Goal: Task Accomplishment & Management: Use online tool/utility

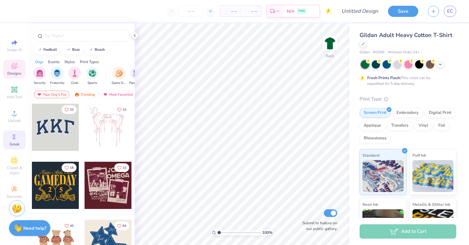
click at [13, 142] on span "Greek" at bounding box center [15, 144] width 10 height 5
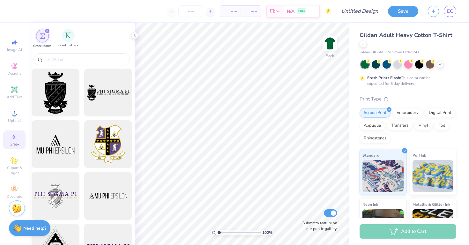
click at [65, 43] on span "Greek Letters" at bounding box center [68, 45] width 20 height 5
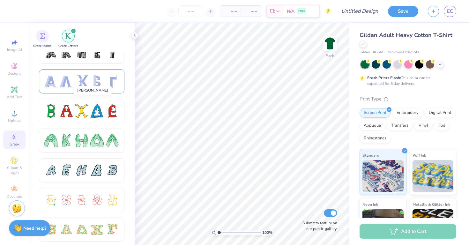
scroll to position [95, 0]
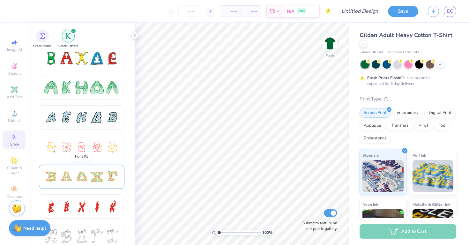
click at [86, 184] on div at bounding box center [81, 177] width 85 height 24
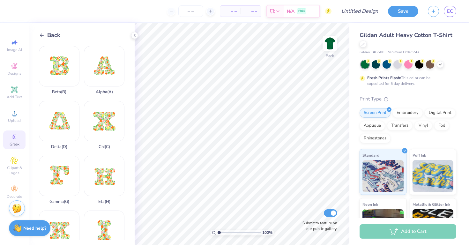
click at [130, 39] on div "Back" at bounding box center [87, 35] width 96 height 9
click at [135, 37] on icon at bounding box center [134, 35] width 5 height 5
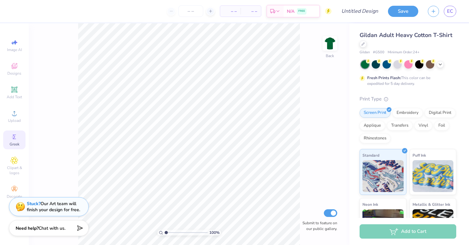
click at [22, 137] on div "Greek" at bounding box center [14, 139] width 22 height 19
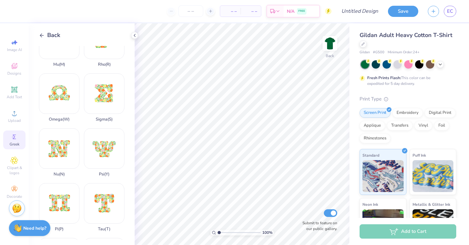
scroll to position [384, 0]
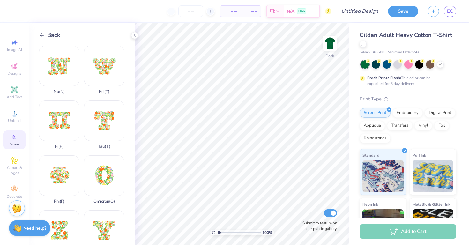
click at [52, 28] on div "Back Beta ( B ) Alpha ( A ) Delta ( D ) Chi ( C ) Gamma ( G ) Eta ( H ) Kappa (…" at bounding box center [82, 134] width 106 height 222
click at [52, 33] on span "Back" at bounding box center [53, 35] width 13 height 9
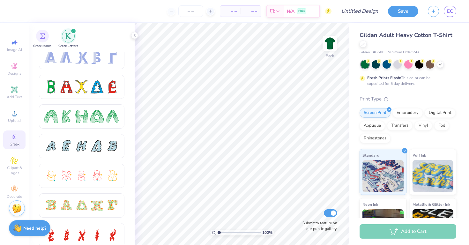
scroll to position [71, 0]
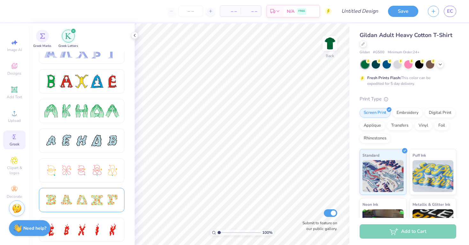
click at [62, 205] on div at bounding box center [66, 199] width 13 height 13
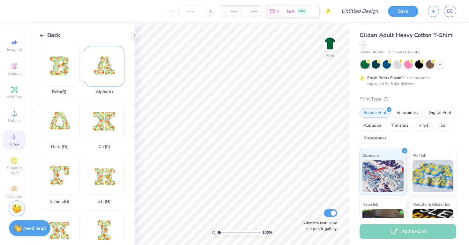
click at [95, 72] on div "Alpha ( A )" at bounding box center [104, 70] width 41 height 48
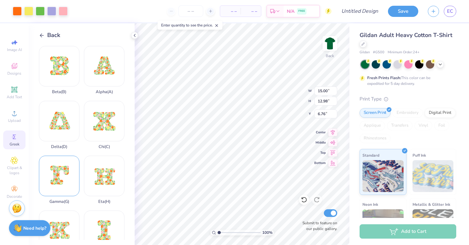
click at [64, 185] on div "Gamma ( G )" at bounding box center [59, 180] width 41 height 48
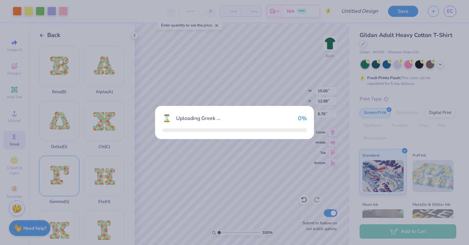
type input "15.35"
type input "5.58"
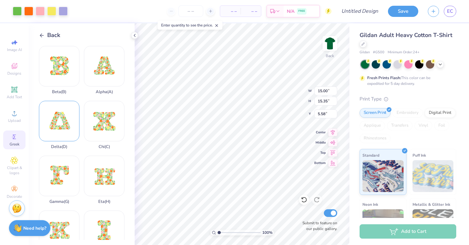
click at [62, 136] on div "Delta ( D )" at bounding box center [59, 125] width 41 height 48
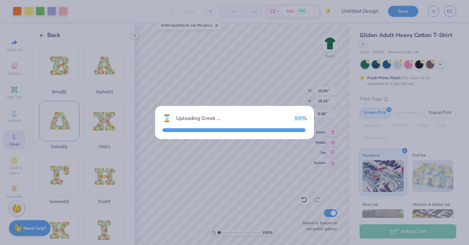
type input "12.80"
type input "6.85"
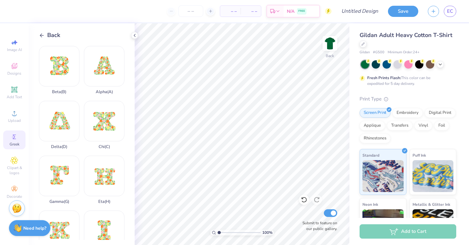
click at [50, 33] on span "Back" at bounding box center [53, 35] width 13 height 9
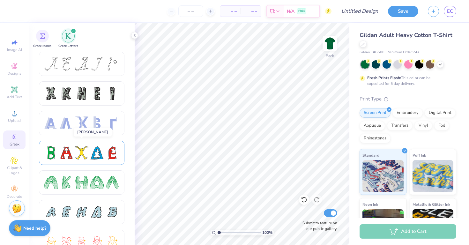
scroll to position [2, 0]
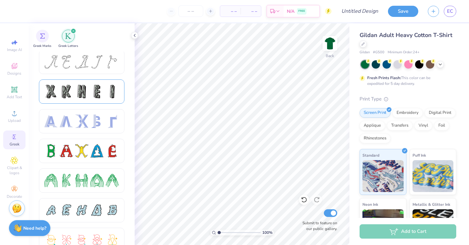
click at [82, 97] on div at bounding box center [81, 91] width 13 height 13
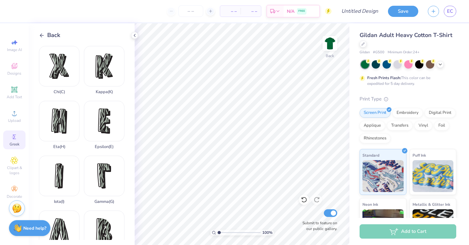
click at [41, 32] on div "Back" at bounding box center [49, 35] width 21 height 9
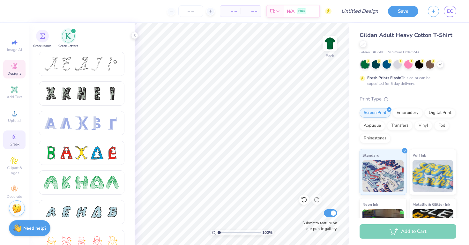
click at [17, 73] on span "Designs" at bounding box center [14, 73] width 14 height 5
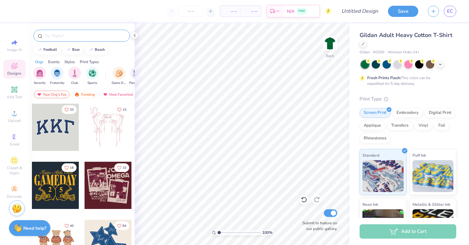
click at [56, 38] on input "text" at bounding box center [85, 36] width 82 height 6
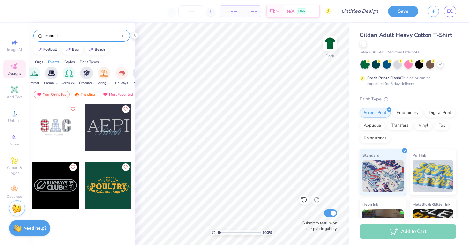
type input "embrod"
click at [92, 61] on div "Print Types" at bounding box center [89, 62] width 19 height 6
click at [55, 79] on div "Embroidery" at bounding box center [56, 75] width 15 height 19
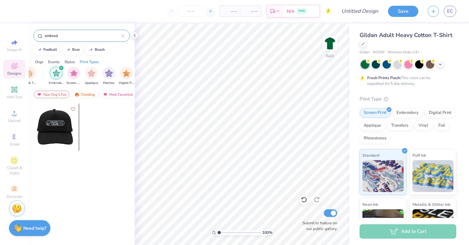
click at [63, 127] on div at bounding box center [56, 127] width 142 height 47
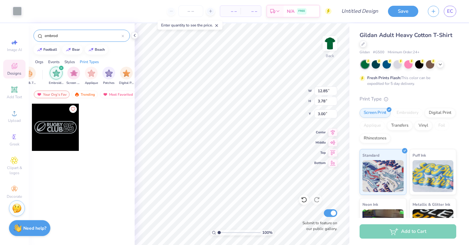
click at [56, 75] on img "filter for Embroidery" at bounding box center [56, 73] width 7 height 7
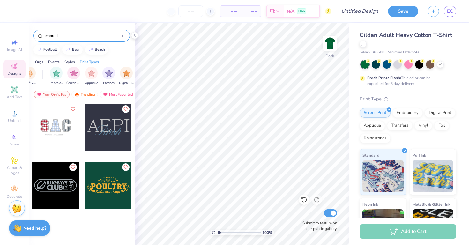
click at [123, 35] on icon at bounding box center [123, 36] width 3 height 3
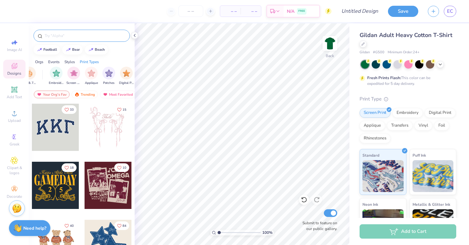
click at [115, 36] on input "text" at bounding box center [85, 36] width 82 height 6
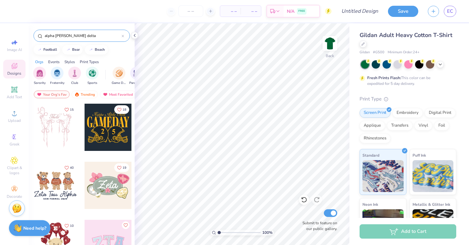
type input "alpha gamm delta"
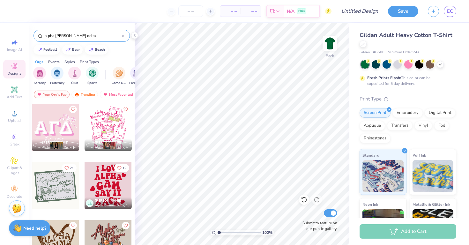
scroll to position [639, 0]
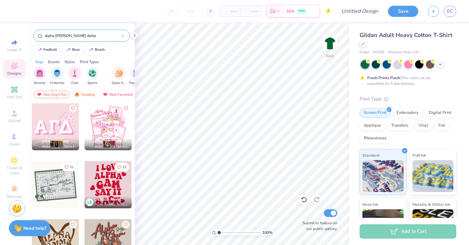
click at [104, 183] on div at bounding box center [108, 184] width 47 height 47
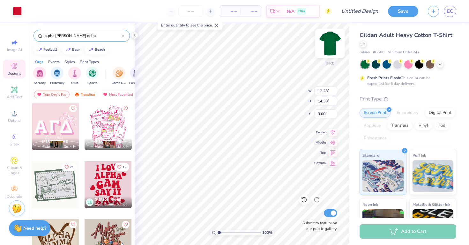
click at [323, 46] on div "100 % Back W 12.28 12.28 " H 14.38 14.38 " Y 3.00 3.00 " Center Middle Top Bott…" at bounding box center [242, 134] width 215 height 222
click at [440, 65] on icon at bounding box center [440, 63] width 5 height 5
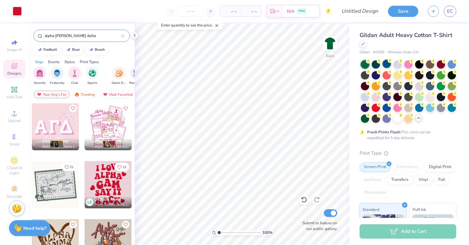
click at [386, 67] on div at bounding box center [386, 64] width 8 height 8
click at [417, 66] on div at bounding box center [419, 64] width 8 height 8
click at [419, 64] on div at bounding box center [419, 64] width 8 height 8
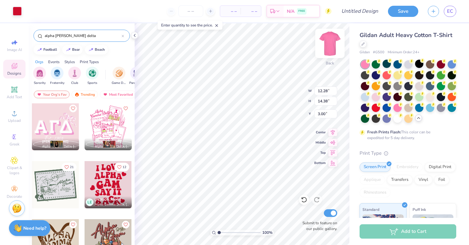
click at [326, 47] on div "100 % Back W 12.28 12.28 " H 14.38 14.38 " Y 3.00 3.00 " Center Middle Top Bott…" at bounding box center [242, 134] width 215 height 222
click at [330, 45] on img at bounding box center [330, 44] width 26 height 26
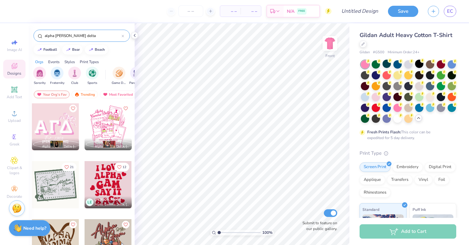
click at [116, 186] on div at bounding box center [108, 184] width 47 height 47
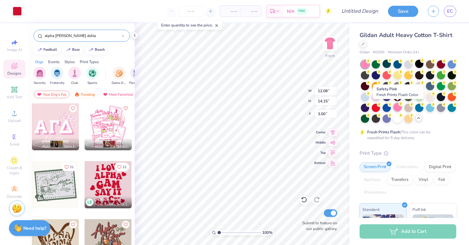
click at [397, 110] on div at bounding box center [397, 107] width 8 height 8
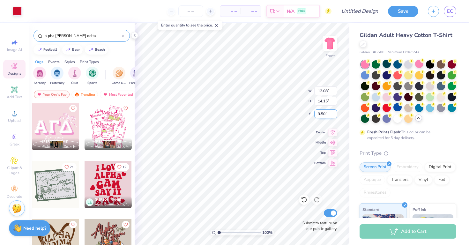
type input "3.50"
click at [451, 105] on div at bounding box center [452, 107] width 8 height 8
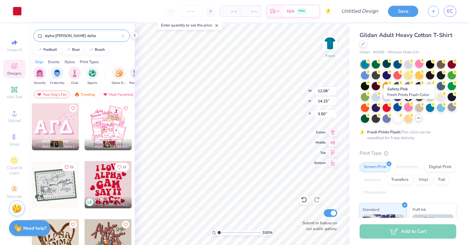
click at [407, 109] on div at bounding box center [408, 107] width 8 height 8
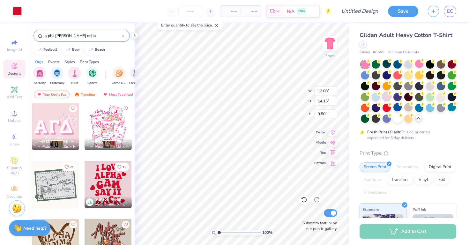
click at [388, 100] on div at bounding box center [386, 96] width 8 height 8
click at [123, 35] on icon at bounding box center [123, 36] width 2 height 2
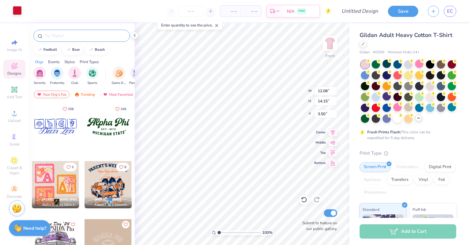
click at [19, 15] on div at bounding box center [17, 10] width 9 height 9
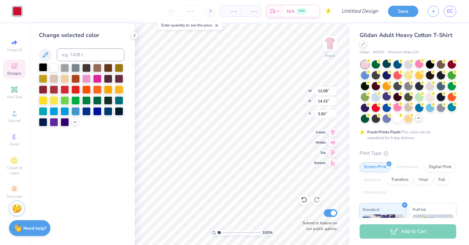
click at [42, 70] on div at bounding box center [43, 67] width 8 height 8
click at [45, 122] on div at bounding box center [43, 121] width 8 height 8
type input "5.98"
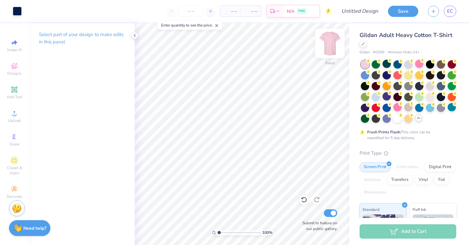
click at [334, 52] on img at bounding box center [330, 44] width 26 height 26
click at [134, 36] on icon at bounding box center [134, 35] width 5 height 5
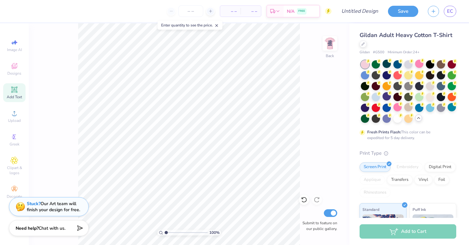
click at [12, 89] on icon at bounding box center [14, 89] width 5 height 5
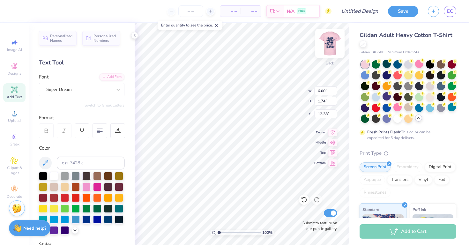
click at [333, 45] on img at bounding box center [330, 44] width 26 height 26
click at [333, 45] on img at bounding box center [329, 43] width 13 height 13
click at [328, 49] on img at bounding box center [330, 44] width 26 height 26
type input "5.00"
click at [332, 40] on img at bounding box center [330, 44] width 26 height 26
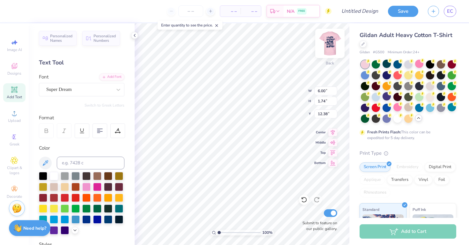
click at [336, 41] on img at bounding box center [330, 44] width 26 height 26
type input "1.94"
type input "2.34"
type input "13.40"
click at [303, 203] on icon at bounding box center [304, 200] width 6 height 6
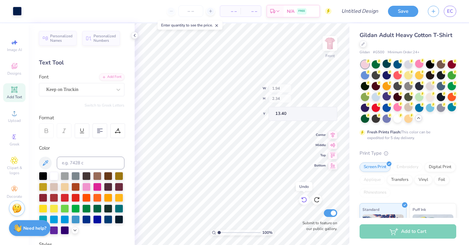
click at [306, 200] on icon at bounding box center [303, 200] width 5 height 6
click at [327, 58] on div "Front" at bounding box center [330, 47] width 15 height 23
click at [329, 53] on div "Back" at bounding box center [330, 47] width 15 height 23
click at [330, 51] on img at bounding box center [330, 44] width 26 height 26
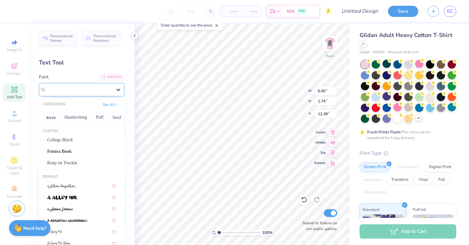
click at [119, 91] on icon at bounding box center [118, 89] width 6 height 6
click at [83, 162] on div "Keep on Truckin" at bounding box center [81, 162] width 69 height 7
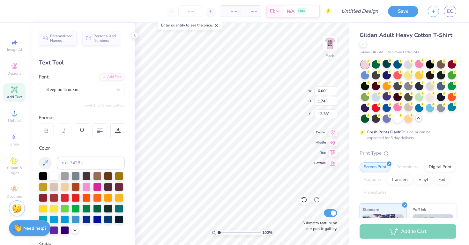
scroll to position [0, 2]
type textarea "Alpha Gamma Delta"
click at [119, 219] on div at bounding box center [119, 219] width 8 height 8
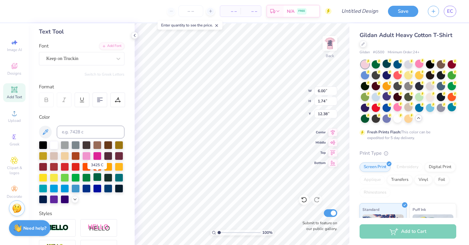
scroll to position [33, 0]
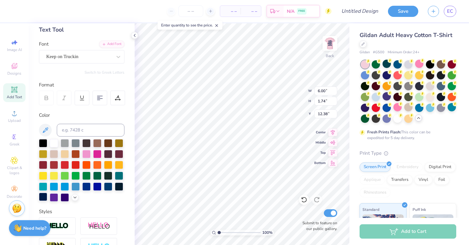
click at [41, 194] on div at bounding box center [43, 197] width 8 height 8
type input "15.02"
type input "1.51"
type input "12.49"
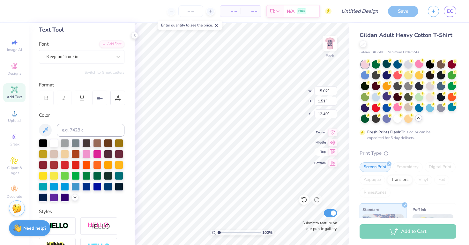
type input "7.57"
type input "0.76"
type input "5.01"
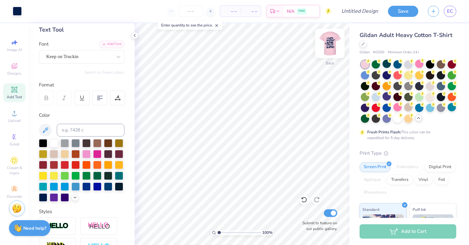
click at [331, 43] on img at bounding box center [330, 44] width 26 height 26
click at [331, 44] on img at bounding box center [329, 43] width 13 height 13
click at [330, 44] on img at bounding box center [330, 44] width 26 height 26
type input "10.81"
type input "12.66"
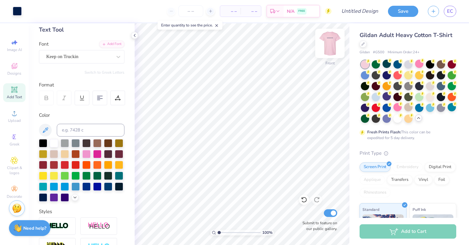
click at [327, 44] on img at bounding box center [330, 44] width 26 height 26
type input "5.03"
click at [331, 43] on img at bounding box center [330, 44] width 26 height 26
click at [424, 178] on div "Vinyl" at bounding box center [423, 179] width 18 height 10
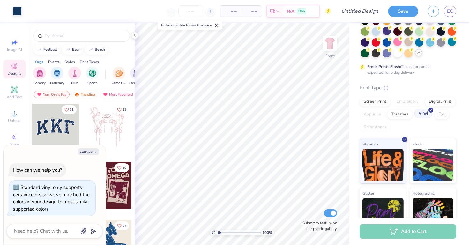
scroll to position [67, 0]
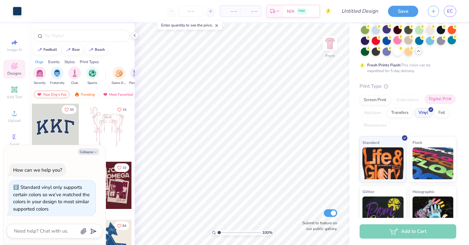
click at [442, 99] on div "Digital Print" at bounding box center [440, 99] width 31 height 10
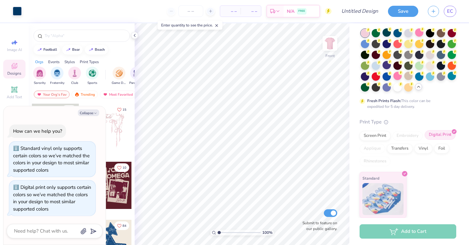
scroll to position [31, 0]
click at [380, 135] on div "Screen Print" at bounding box center [375, 135] width 31 height 10
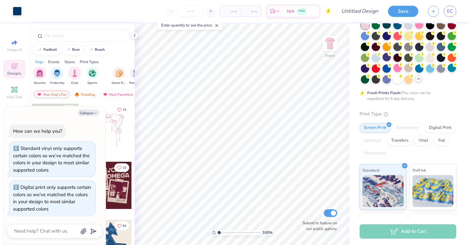
scroll to position [40, 0]
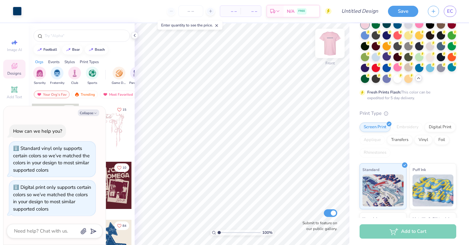
click at [331, 49] on img at bounding box center [330, 44] width 26 height 26
type textarea "x"
click at [379, 12] on input "Design Title" at bounding box center [367, 11] width 31 height 13
type input "t"
type textarea "x"
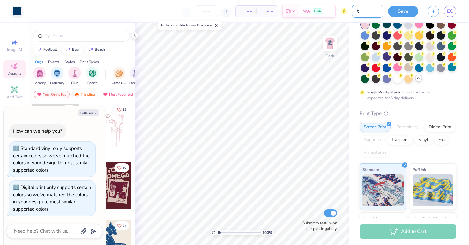
type input "te"
type textarea "x"
type input "tee"
type textarea "x"
type input "tee"
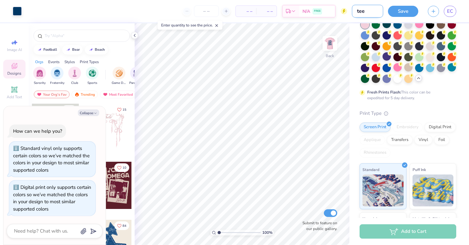
type textarea "x"
type input "tee s"
type textarea "x"
type input "tee sh"
type textarea "x"
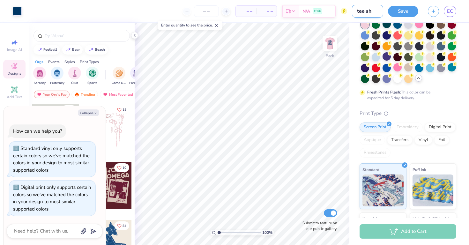
type input "tee shi"
type textarea "x"
type input "tee shir"
type textarea "x"
type input "tee shirt"
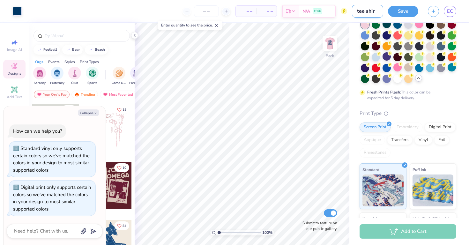
type textarea "x"
type input "tee shirt"
click at [405, 11] on button "Save" at bounding box center [403, 10] width 30 height 11
click at [134, 35] on icon at bounding box center [134, 35] width 5 height 5
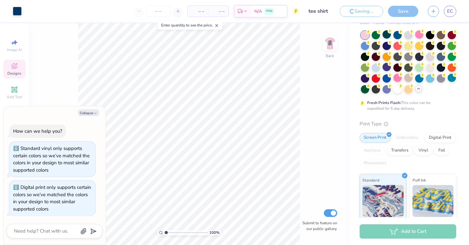
scroll to position [50, 0]
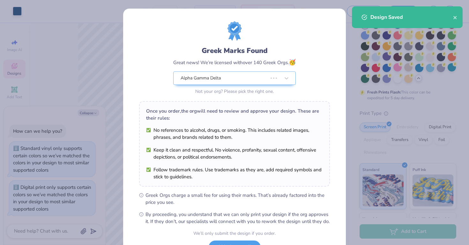
type textarea "x"
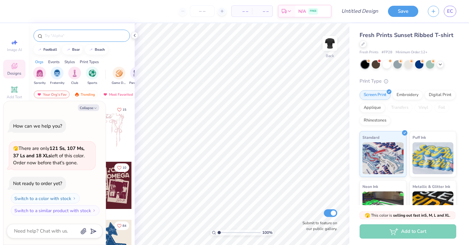
click at [61, 39] on div at bounding box center [81, 36] width 96 height 12
click at [61, 32] on div at bounding box center [81, 36] width 96 height 12
click at [61, 43] on div at bounding box center [82, 34] width 106 height 22
click at [61, 42] on div at bounding box center [82, 34] width 106 height 22
click at [62, 39] on div at bounding box center [81, 36] width 96 height 12
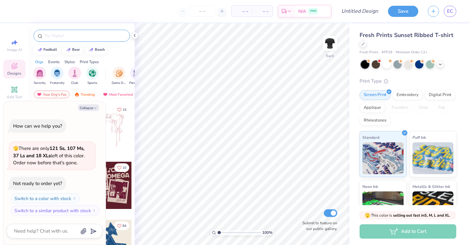
type textarea "x"
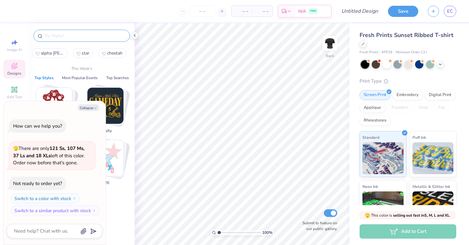
click at [55, 33] on input "text" at bounding box center [85, 36] width 82 height 6
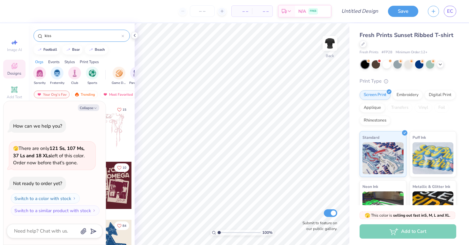
type input "kiss"
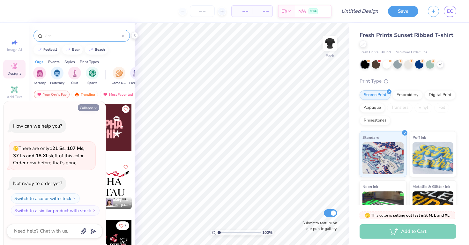
click at [91, 106] on button "Collapse" at bounding box center [88, 107] width 21 height 7
type textarea "x"
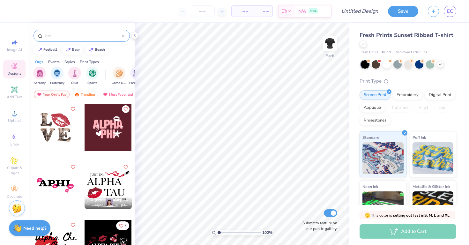
click at [109, 130] on div at bounding box center [108, 127] width 47 height 47
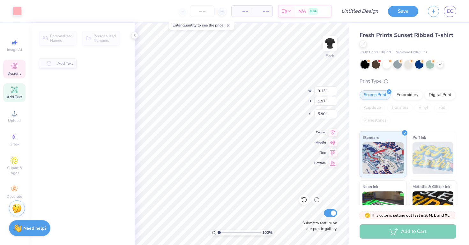
type input "3.13"
type input "1.97"
type input "5.90"
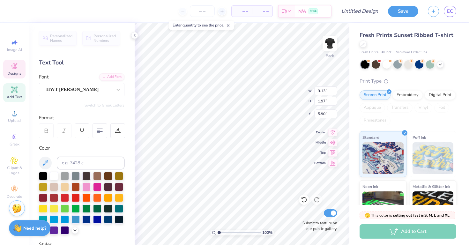
type input "1.99"
type input "1.89"
type input "5.83"
type input "3.13"
type input "1.97"
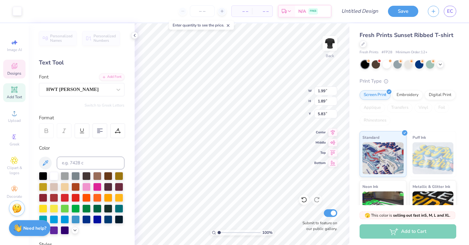
type input "5.90"
type textarea "P"
type textarea "F"
type textarea "gam"
type input "5.83"
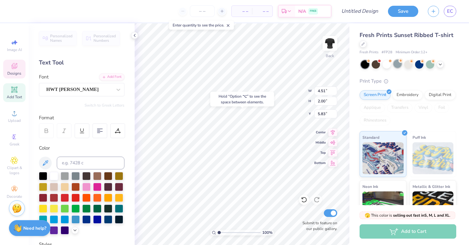
click at [397, 67] on div at bounding box center [397, 64] width 8 height 8
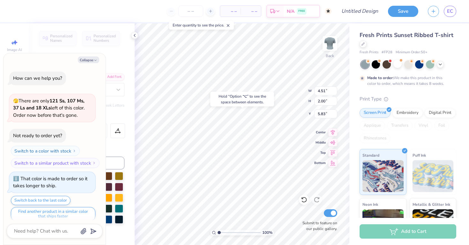
scroll to position [5, 0]
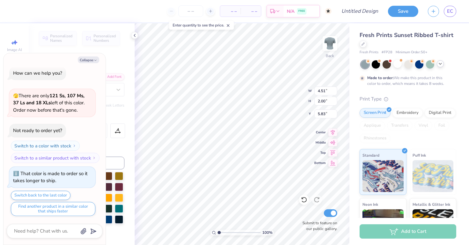
click at [442, 63] on icon at bounding box center [440, 63] width 5 height 5
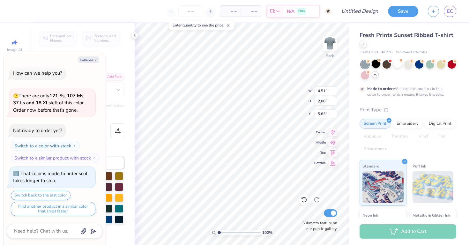
click at [374, 68] on div at bounding box center [408, 69] width 95 height 19
click at [374, 68] on div at bounding box center [376, 64] width 8 height 8
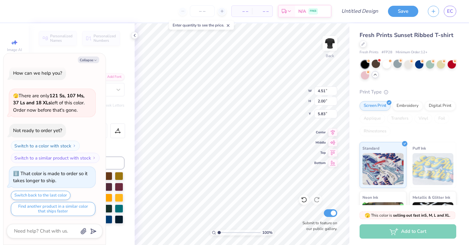
scroll to position [120, 0]
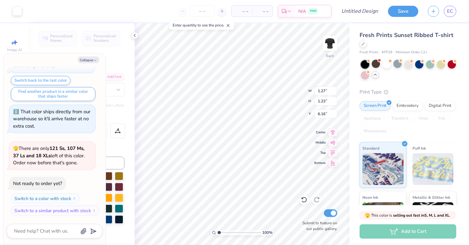
type textarea "x"
type input "6.49"
click at [89, 60] on button "Collapse" at bounding box center [88, 59] width 21 height 7
type textarea "x"
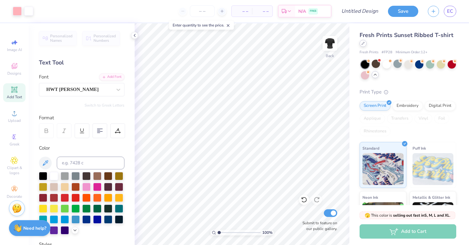
click at [362, 44] on icon at bounding box center [362, 43] width 3 height 3
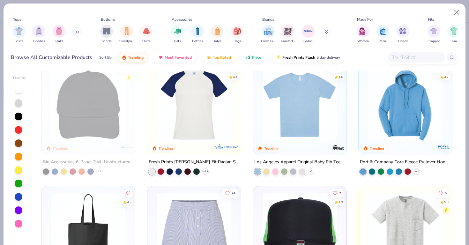
scroll to position [1389, 0]
click at [303, 119] on img at bounding box center [299, 105] width 81 height 74
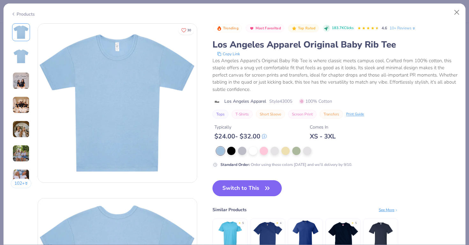
click at [257, 189] on button "Switch to This" at bounding box center [246, 188] width 69 height 16
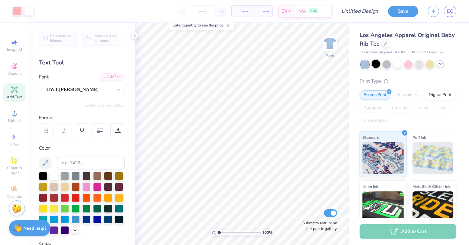
click at [374, 65] on div at bounding box center [376, 64] width 8 height 8
click at [445, 67] on div at bounding box center [408, 64] width 95 height 8
click at [439, 61] on div at bounding box center [440, 63] width 7 height 7
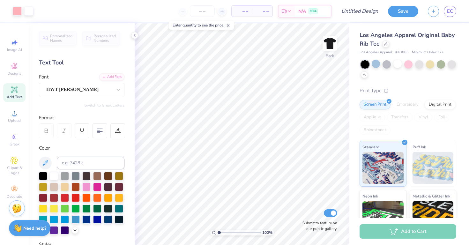
click at [388, 47] on div "Los Angeles Apparel Original Baby Rib Tee" at bounding box center [408, 39] width 97 height 17
click at [385, 45] on div at bounding box center [385, 43] width 7 height 7
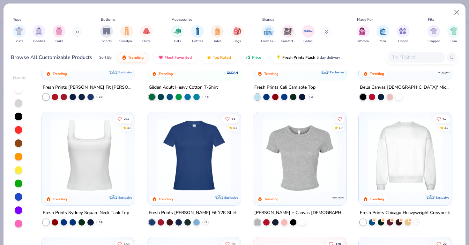
scroll to position [215, 0]
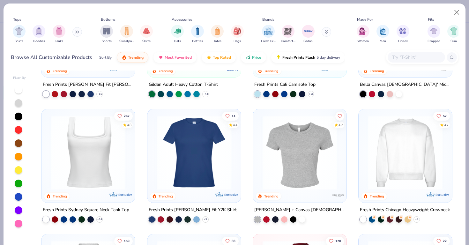
click at [214, 168] on img at bounding box center [193, 152] width 81 height 74
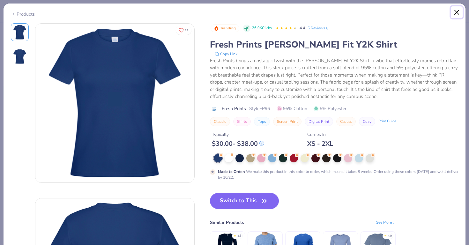
click at [456, 16] on button "Close" at bounding box center [457, 12] width 12 height 12
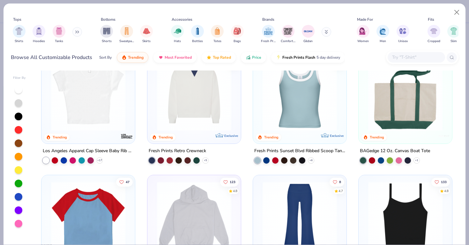
scroll to position [523, 0]
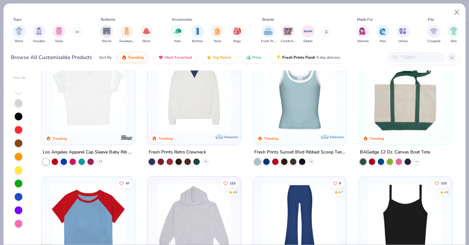
click at [101, 108] on img at bounding box center [88, 95] width 81 height 74
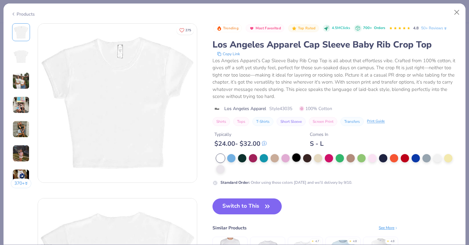
click at [297, 155] on div at bounding box center [296, 157] width 8 height 8
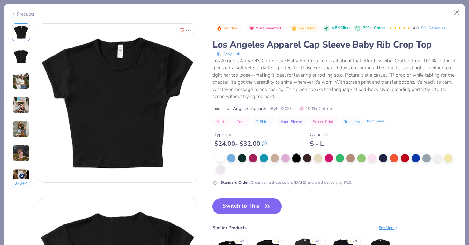
click at [26, 130] on img at bounding box center [20, 129] width 17 height 17
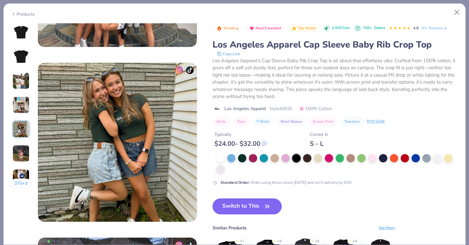
scroll to position [699, 0]
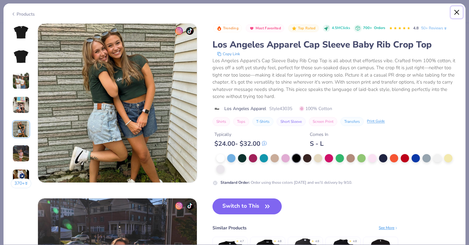
click at [457, 14] on button "Close" at bounding box center [457, 12] width 12 height 12
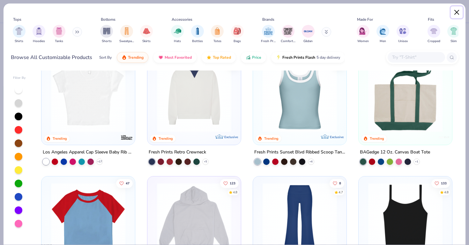
click at [456, 17] on button "Close" at bounding box center [457, 12] width 12 height 12
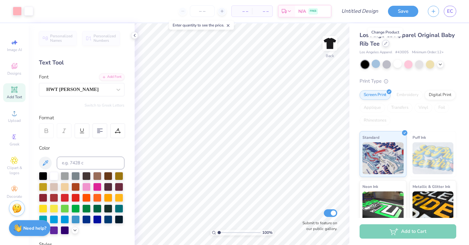
click at [383, 46] on div "Los Angeles Apparel Original Baby Rib Tee" at bounding box center [408, 39] width 97 height 17
click at [386, 46] on div at bounding box center [385, 43] width 7 height 7
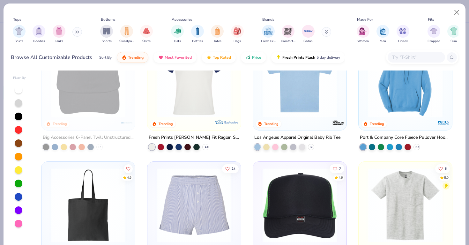
scroll to position [1418, 0]
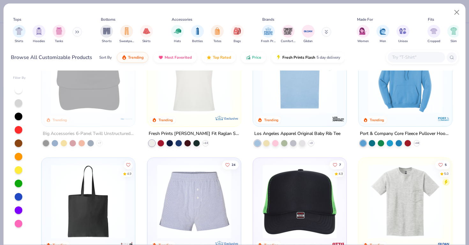
click at [280, 98] on img at bounding box center [299, 76] width 81 height 74
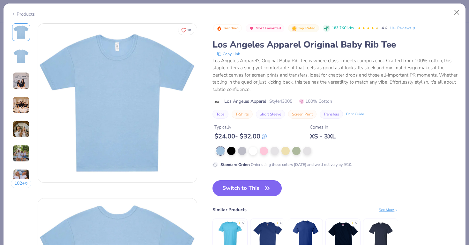
click at [26, 111] on img at bounding box center [20, 104] width 17 height 17
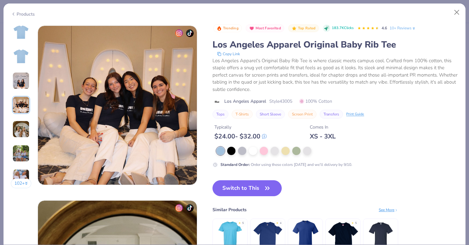
scroll to position [524, 0]
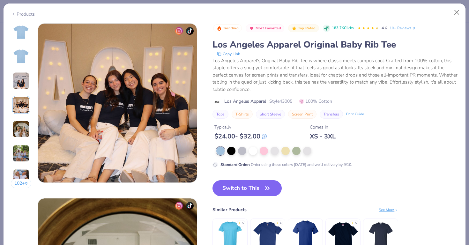
click at [25, 130] on img at bounding box center [20, 129] width 17 height 17
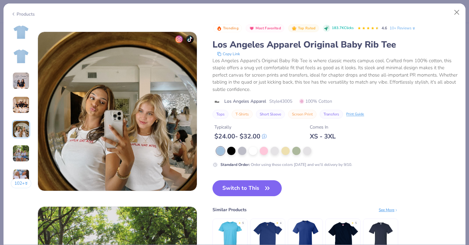
scroll to position [699, 0]
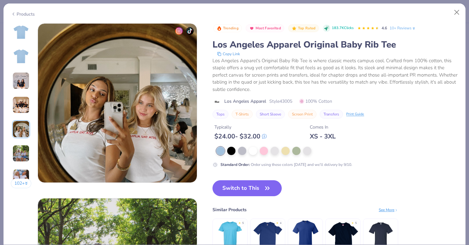
click at [24, 93] on div "102 +" at bounding box center [21, 108] width 21 height 170
click at [22, 86] on img at bounding box center [20, 80] width 17 height 17
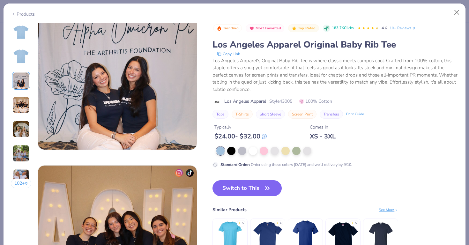
scroll to position [350, 0]
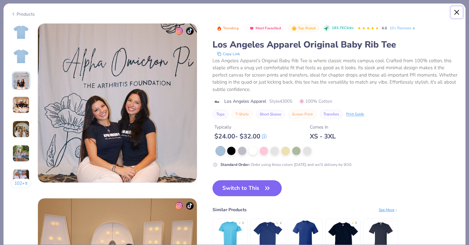
click at [458, 11] on button "Close" at bounding box center [457, 12] width 12 height 12
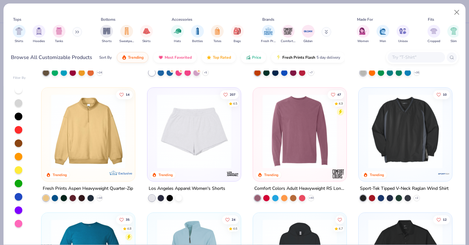
scroll to position [1695, 0]
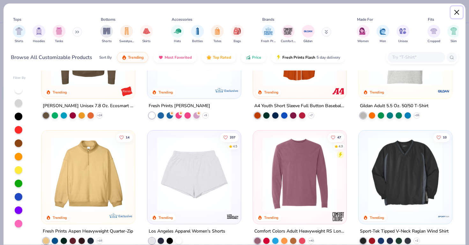
click at [456, 14] on button "Close" at bounding box center [457, 12] width 12 height 12
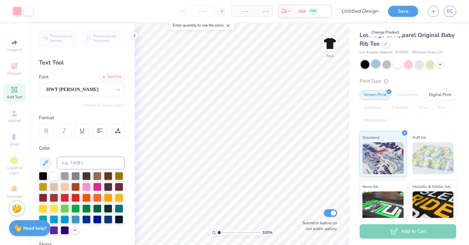
click at [375, 65] on div at bounding box center [376, 64] width 8 height 8
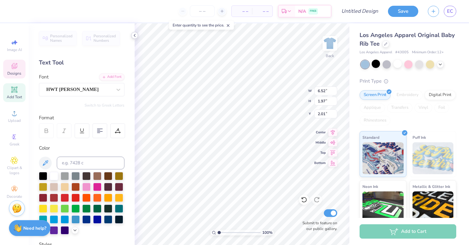
click at [134, 37] on icon at bounding box center [134, 35] width 5 height 5
click at [87, 188] on div at bounding box center [86, 186] width 8 height 8
click at [98, 188] on div at bounding box center [97, 186] width 8 height 8
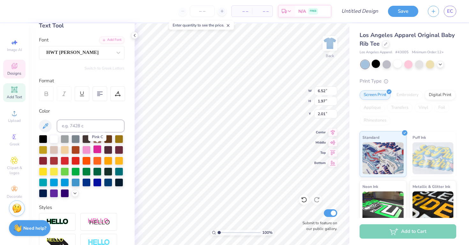
scroll to position [39, 0]
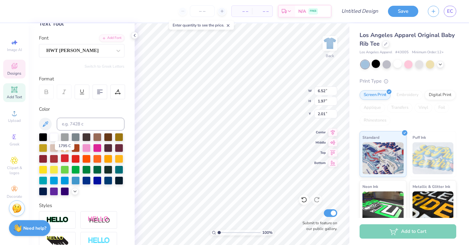
click at [65, 156] on div at bounding box center [65, 158] width 8 height 8
click at [41, 136] on div at bounding box center [43, 136] width 8 height 8
type input "4.51"
type input "2.00"
type input "4.40"
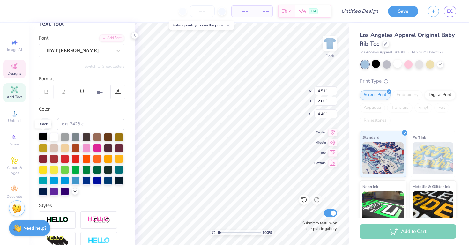
click at [44, 139] on div at bounding box center [43, 136] width 8 height 8
type input "1.46"
type input "1.56"
type input "1.14"
type input "1.44"
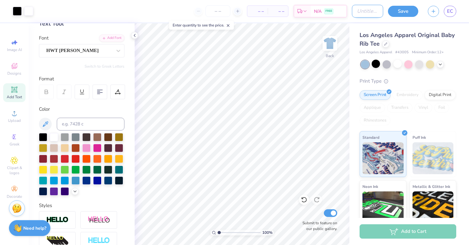
click at [375, 12] on input "Design Title" at bounding box center [367, 11] width 31 height 13
type input "baby tee"
click at [400, 13] on button "Save" at bounding box center [403, 10] width 30 height 11
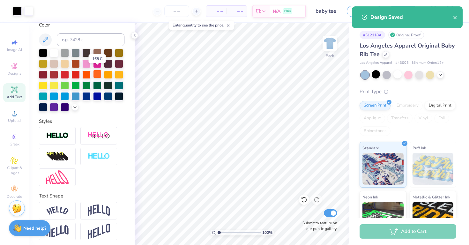
scroll to position [126, 0]
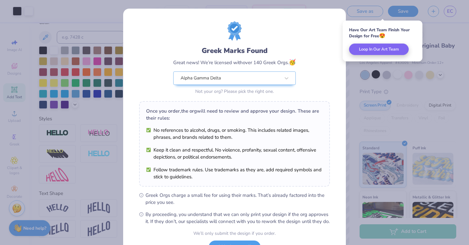
click at [98, 118] on div "Greek Marks Found Great news! We’re licensed with over 140 Greek Orgs. 🥳 Alpha …" at bounding box center [234, 122] width 469 height 245
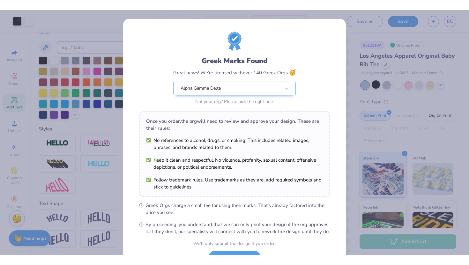
scroll to position [54, 0]
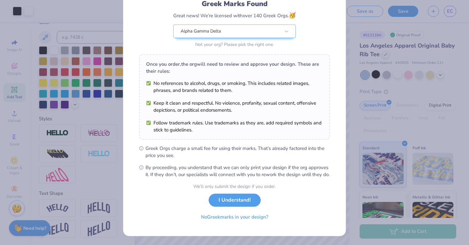
click at [364, 53] on div "Greek Marks Found Great news! We’re licensed with over 140 Greek Orgs. 🥳 Alpha …" at bounding box center [234, 122] width 469 height 245
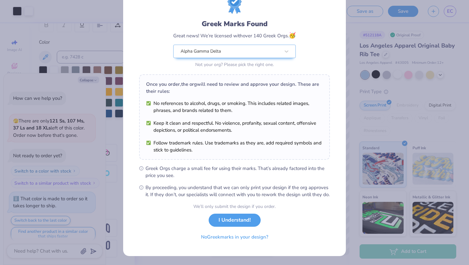
scroll to position [106, 0]
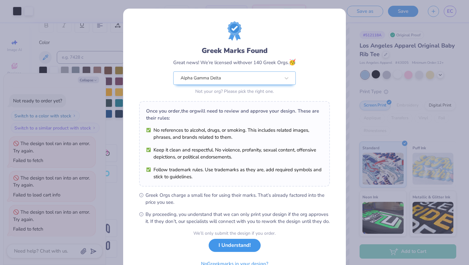
click at [225, 245] on button "I Understand!" at bounding box center [235, 245] width 52 height 13
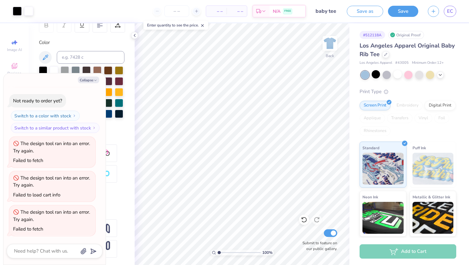
type textarea "x"
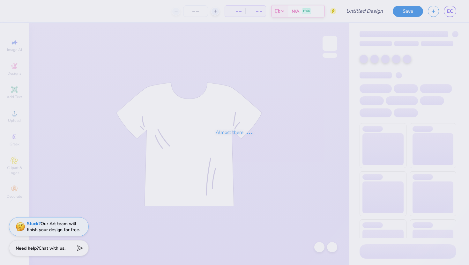
type input "Guys day tee shirt"
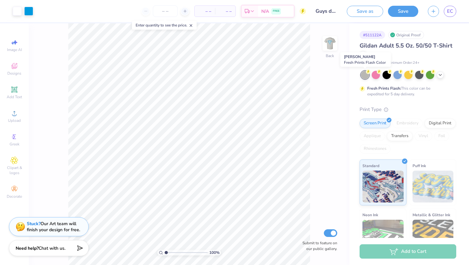
click at [362, 75] on div at bounding box center [365, 75] width 8 height 8
click at [442, 74] on icon at bounding box center [440, 74] width 5 height 5
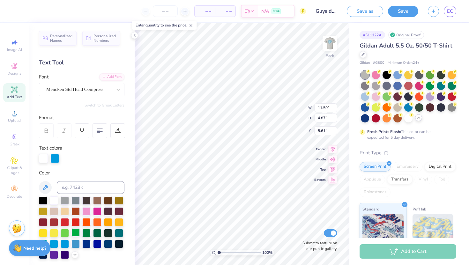
click at [75, 228] on div at bounding box center [75, 232] width 8 height 8
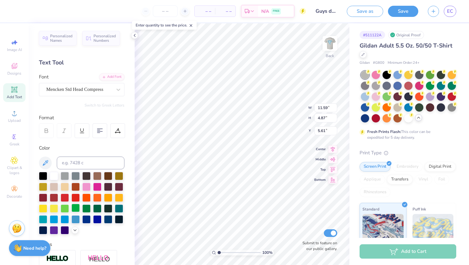
scroll to position [0, 1]
click at [328, 53] on img at bounding box center [330, 44] width 26 height 26
type input "5.69"
click at [75, 209] on div at bounding box center [75, 208] width 8 height 8
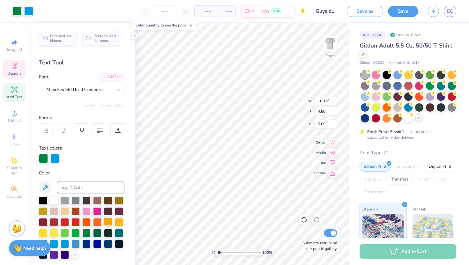
type input "4.88"
click at [73, 234] on div at bounding box center [75, 232] width 8 height 8
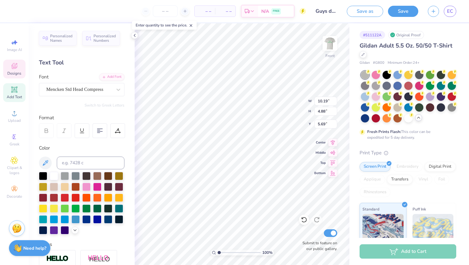
type input "5.20"
type input "8.32"
type input "7.68"
click at [74, 208] on div at bounding box center [75, 208] width 8 height 8
type input "1.76"
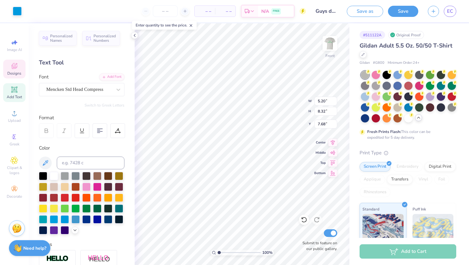
type input "1.09"
type input "11.16"
click at [75, 208] on div at bounding box center [75, 208] width 8 height 8
type input "10.19"
type input "4.88"
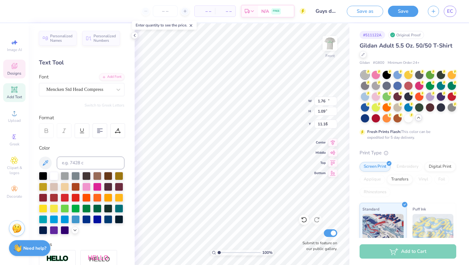
type input "5.69"
click at [85, 207] on div at bounding box center [86, 208] width 8 height 8
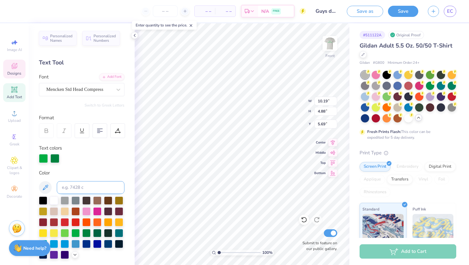
scroll to position [0, 1]
type input "5.20"
type input "8.32"
type input "7.68"
type input "10.19"
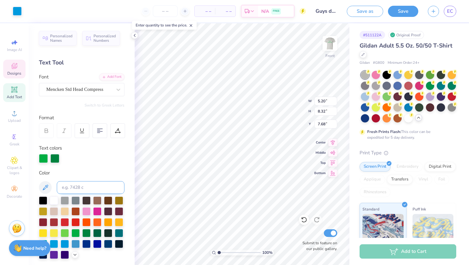
type input "4.88"
type input "5.69"
click at [86, 233] on div at bounding box center [86, 232] width 8 height 8
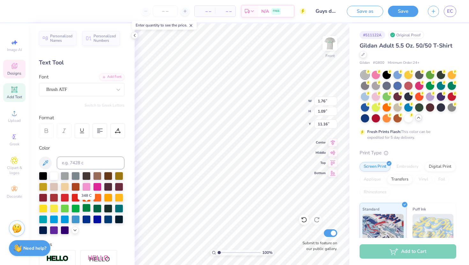
click at [90, 207] on div at bounding box center [86, 208] width 8 height 8
type input "10.07"
type input "5.20"
type input "8.32"
type input "7.68"
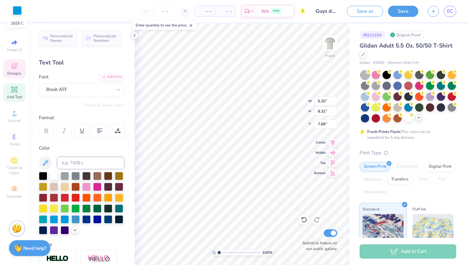
click at [15, 12] on div at bounding box center [17, 10] width 9 height 9
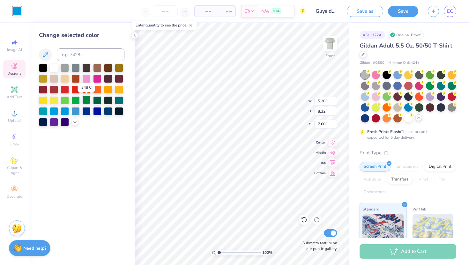
click at [88, 101] on div at bounding box center [86, 100] width 8 height 8
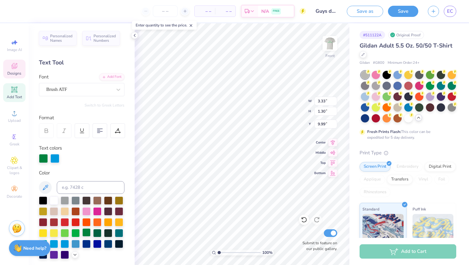
click at [86, 231] on div at bounding box center [86, 232] width 8 height 8
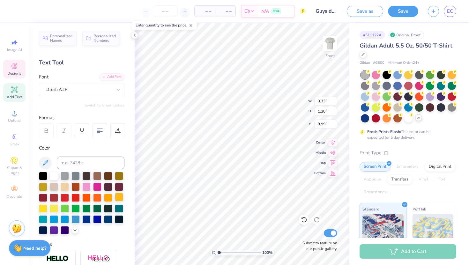
type input "2.20"
type input "11.71"
click at [85, 209] on div at bounding box center [86, 208] width 8 height 8
type input "1.76"
type input "1.09"
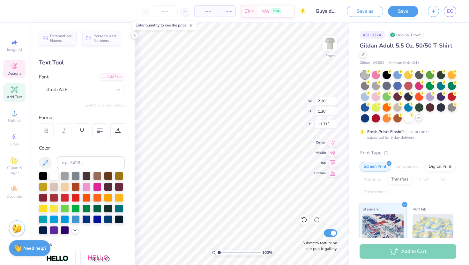
type input "10.07"
click at [86, 209] on div at bounding box center [86, 208] width 8 height 8
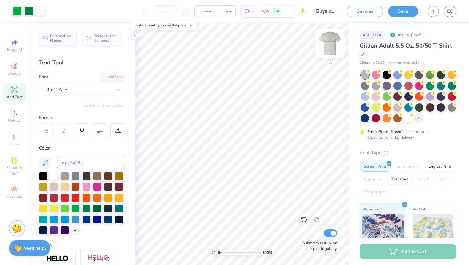
click at [329, 50] on img at bounding box center [330, 44] width 26 height 26
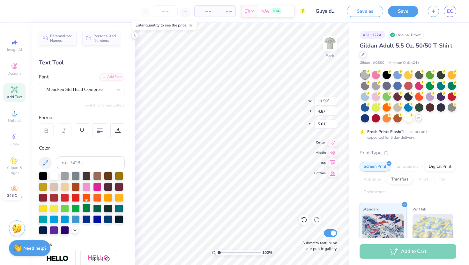
click at [86, 209] on div at bounding box center [86, 208] width 8 height 8
click at [328, 39] on img at bounding box center [330, 44] width 26 height 26
